Goal: Obtain resource: Download file/media

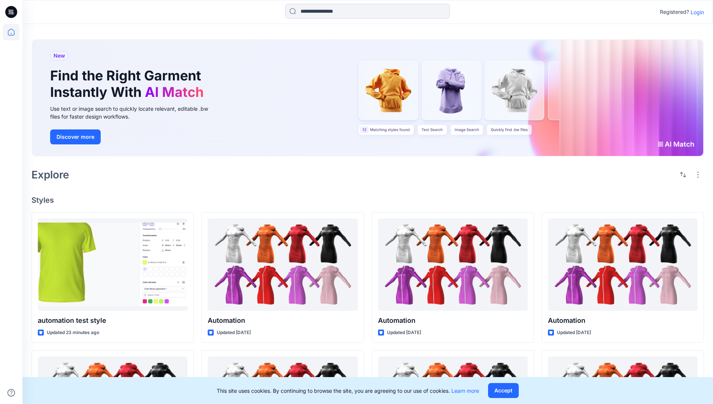
click at [696, 12] on p "Login" at bounding box center [697, 12] width 13 height 8
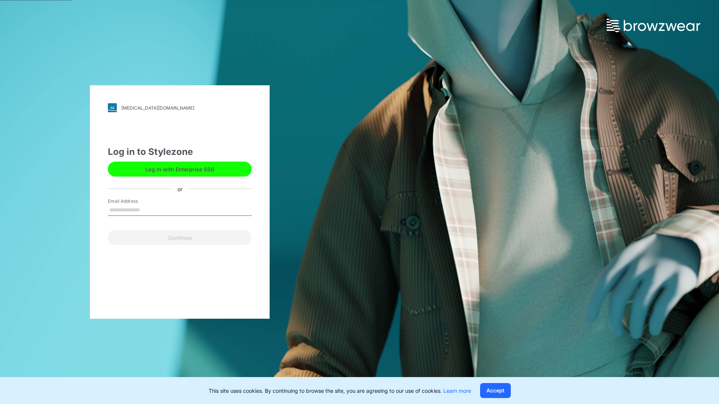
click at [148, 210] on input "Email Address" at bounding box center [180, 210] width 144 height 11
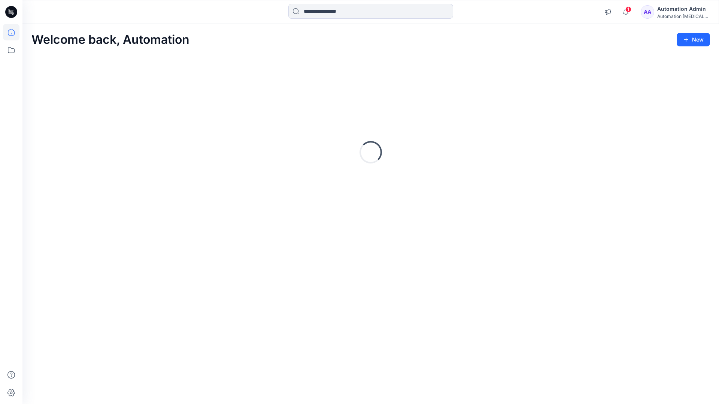
click at [14, 32] on icon at bounding box center [11, 32] width 7 height 7
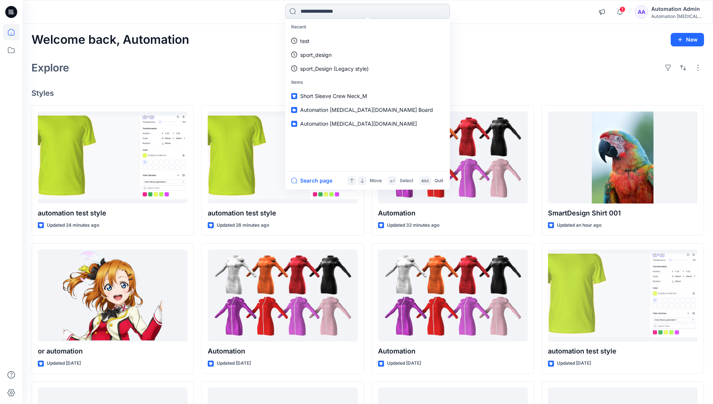
click at [327, 11] on input at bounding box center [367, 11] width 165 height 15
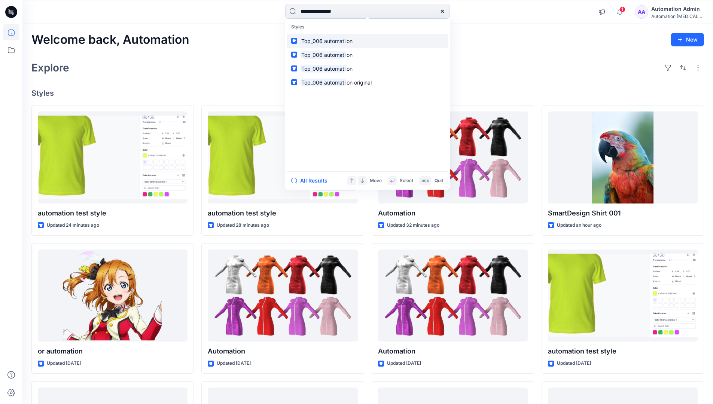
type input "**********"
click at [338, 40] on mark "Top_006 automati" at bounding box center [323, 41] width 46 height 9
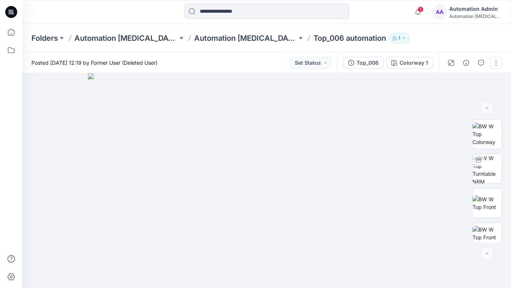
click at [497, 64] on button "button" at bounding box center [496, 63] width 12 height 12
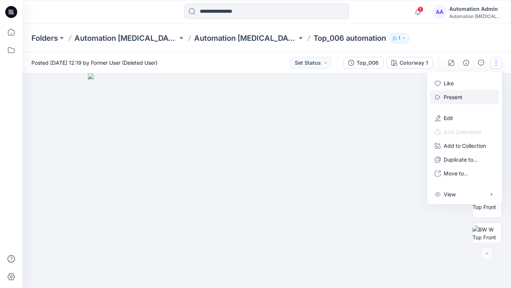
click at [454, 97] on p "Present" at bounding box center [453, 97] width 19 height 8
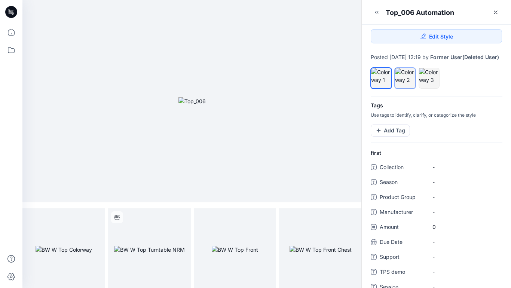
click at [405, 84] on div at bounding box center [405, 76] width 20 height 16
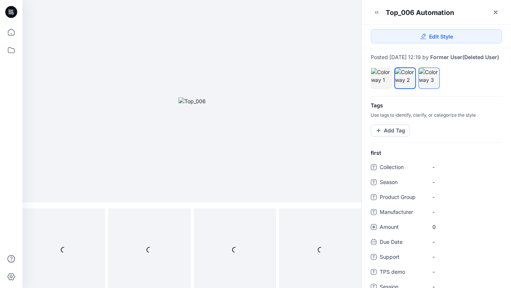
click at [427, 84] on div at bounding box center [429, 76] width 20 height 16
click at [404, 82] on div at bounding box center [405, 76] width 20 height 16
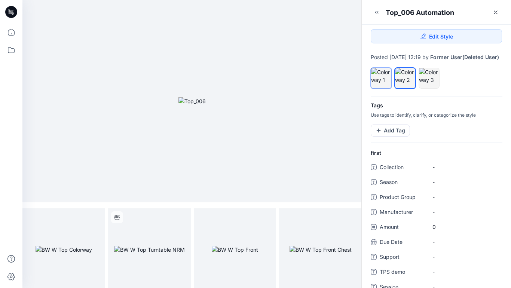
click at [381, 80] on div at bounding box center [381, 76] width 20 height 16
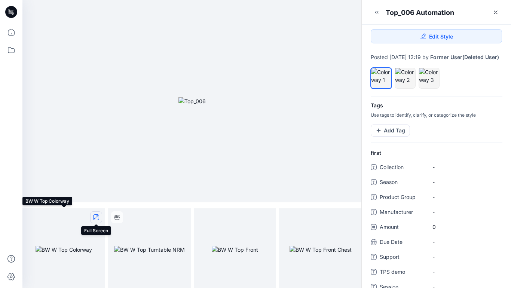
click at [96, 218] on icon "full screen" at bounding box center [96, 218] width 4 height 4
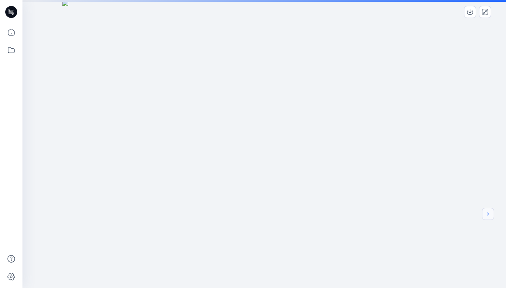
click at [487, 215] on icon "next" at bounding box center [487, 214] width 1 height 3
click at [414, 192] on div at bounding box center [263, 202] width 483 height 404
click at [488, 216] on icon "next" at bounding box center [488, 214] width 6 height 6
click at [486, 215] on icon "next" at bounding box center [488, 214] width 6 height 6
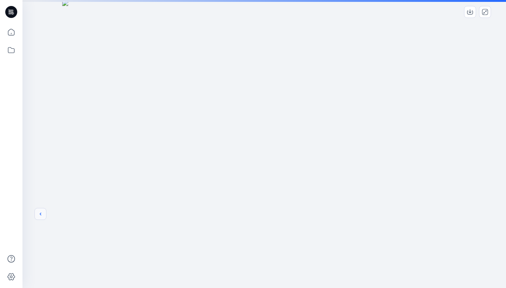
click at [39, 214] on icon "previous" at bounding box center [40, 214] width 6 height 6
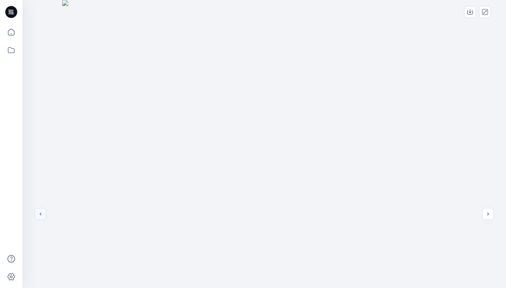
click at [40, 214] on icon "previous" at bounding box center [40, 214] width 6 height 6
click at [486, 14] on icon "close-full-preview" at bounding box center [485, 12] width 6 height 6
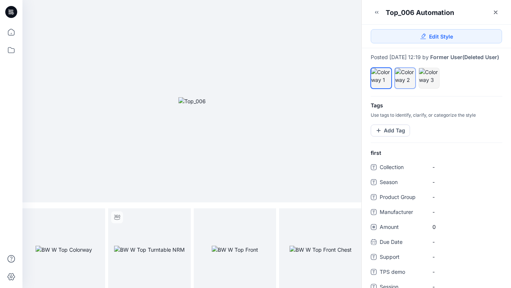
click at [407, 84] on div at bounding box center [405, 76] width 20 height 16
click at [95, 218] on icon "full screen" at bounding box center [96, 218] width 4 height 4
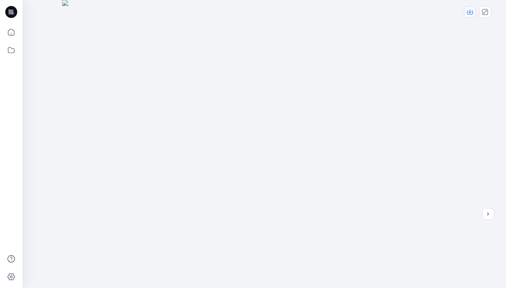
click at [471, 12] on icon "download-image" at bounding box center [470, 12] width 6 height 6
click at [486, 12] on icon "close-full-preview" at bounding box center [485, 12] width 6 height 6
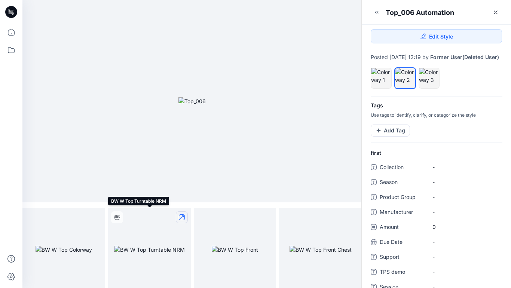
click at [182, 218] on icon "full screen" at bounding box center [182, 218] width 6 height 6
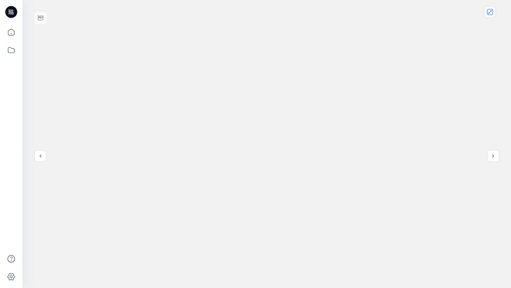
click at [492, 13] on icon "close-full-preview" at bounding box center [490, 12] width 6 height 6
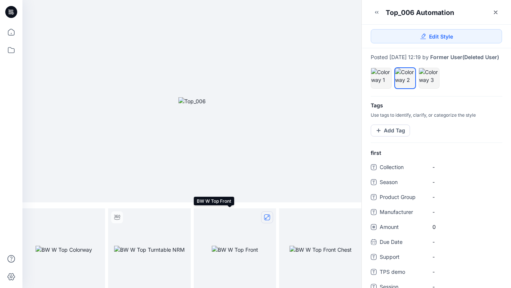
click at [267, 218] on icon "full screen" at bounding box center [267, 218] width 4 height 4
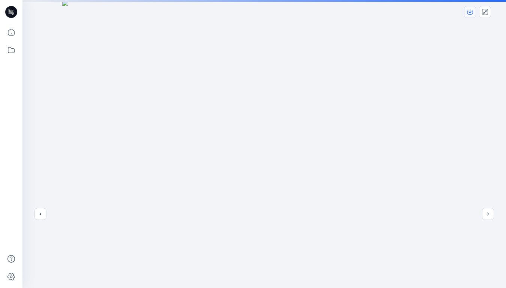
click at [469, 12] on icon "download-image" at bounding box center [469, 11] width 3 height 4
click at [484, 12] on icon "close-full-preview" at bounding box center [485, 12] width 6 height 6
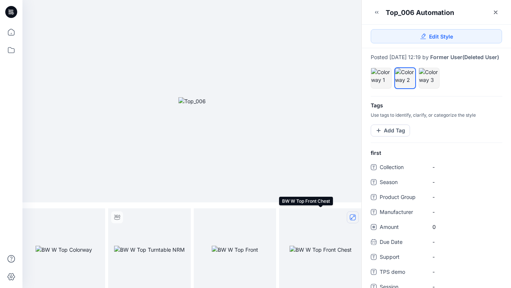
click at [351, 218] on icon "full screen" at bounding box center [353, 218] width 4 height 4
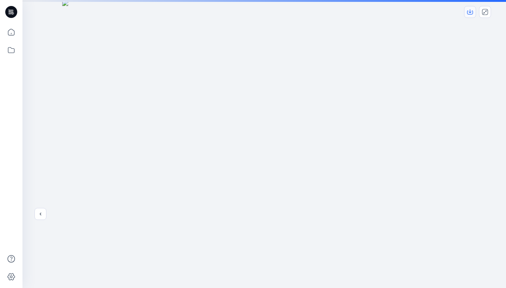
click at [471, 12] on icon "download-image" at bounding box center [470, 12] width 6 height 6
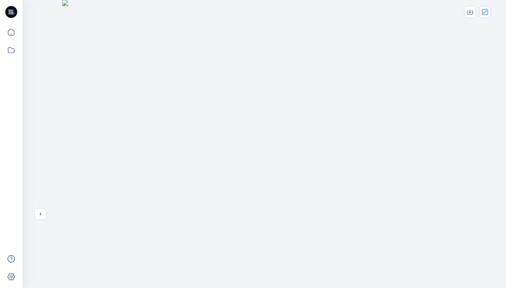
click at [487, 12] on icon "close-full-preview" at bounding box center [485, 12] width 6 height 6
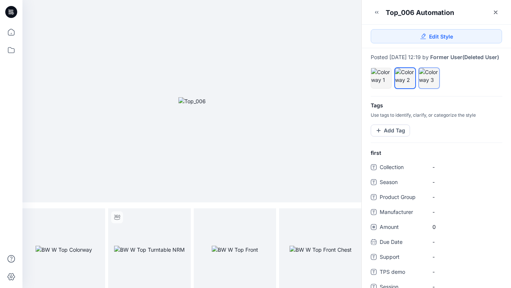
click at [430, 82] on div at bounding box center [429, 76] width 20 height 16
click at [96, 217] on icon "full screen" at bounding box center [96, 218] width 4 height 4
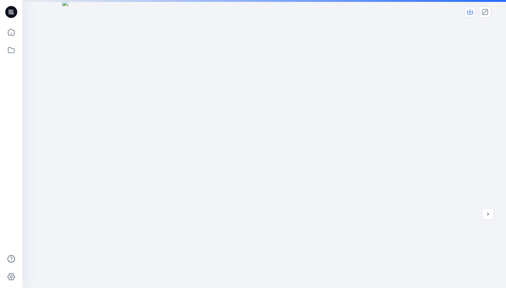
click at [469, 13] on icon "download-image" at bounding box center [469, 11] width 3 height 4
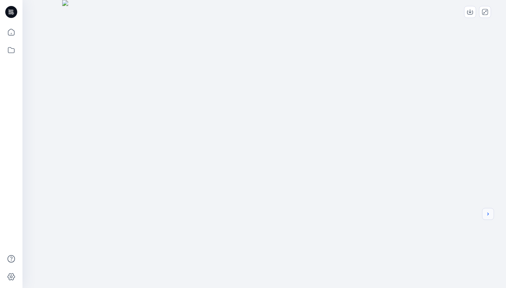
click at [489, 213] on icon "next" at bounding box center [488, 214] width 6 height 6
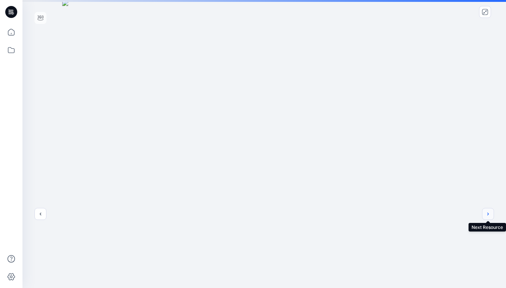
click at [491, 216] on button "next" at bounding box center [488, 214] width 12 height 12
click at [470, 9] on icon "download-image" at bounding box center [470, 12] width 6 height 6
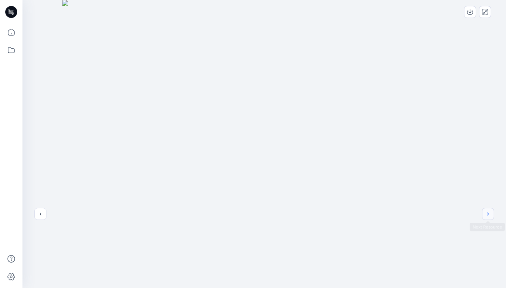
click at [490, 214] on icon "next" at bounding box center [488, 214] width 6 height 6
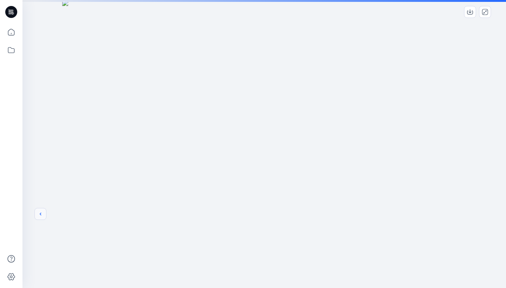
click at [39, 214] on icon "previous" at bounding box center [40, 214] width 6 height 6
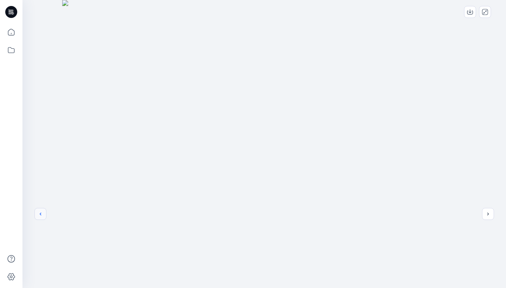
click at [42, 217] on icon "previous" at bounding box center [40, 214] width 6 height 6
click at [40, 219] on button "previous" at bounding box center [40, 214] width 12 height 12
click at [483, 12] on icon "close-full-preview" at bounding box center [485, 12] width 6 height 6
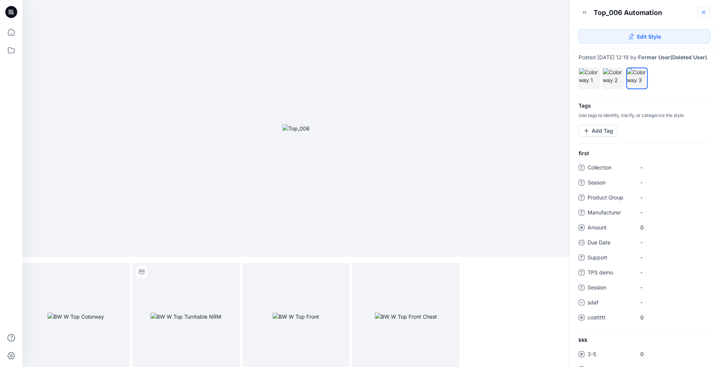
click at [703, 13] on icon at bounding box center [703, 12] width 3 height 3
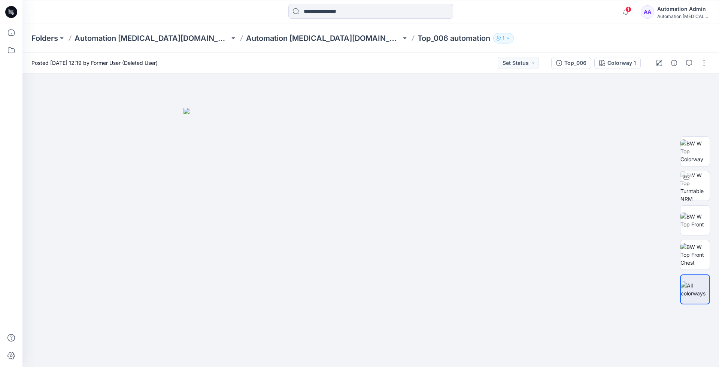
click at [684, 10] on div "Automation Admin" at bounding box center [683, 8] width 52 height 9
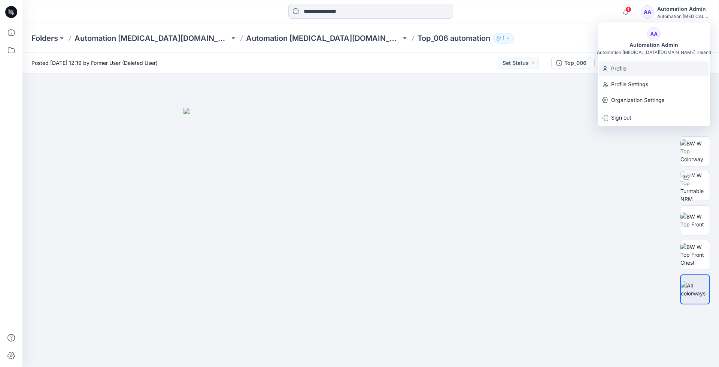
click at [622, 68] on p "Profile" at bounding box center [618, 68] width 15 height 14
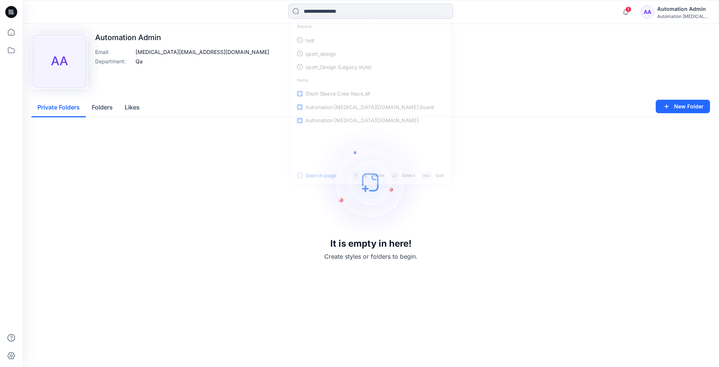
click at [319, 14] on input at bounding box center [370, 11] width 165 height 15
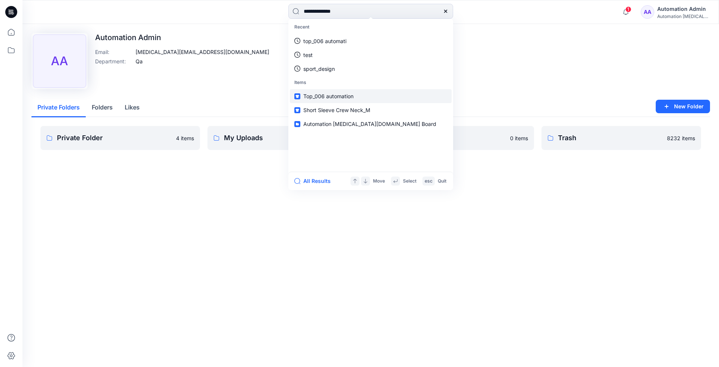
type input "**********"
click at [319, 91] on link "Top_006 automation" at bounding box center [371, 96] width 162 height 14
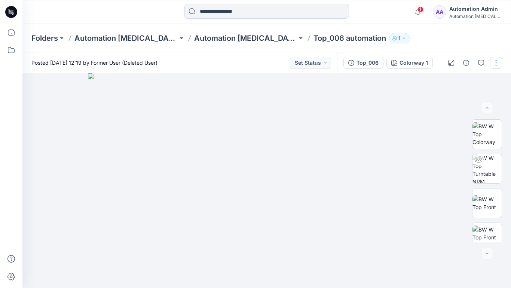
click at [496, 63] on button "button" at bounding box center [496, 63] width 12 height 12
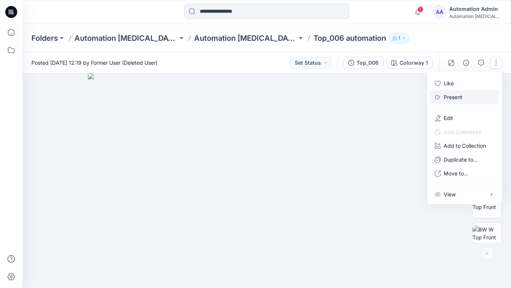
click at [465, 97] on button "Present" at bounding box center [465, 97] width 69 height 14
